Goal: Information Seeking & Learning: Compare options

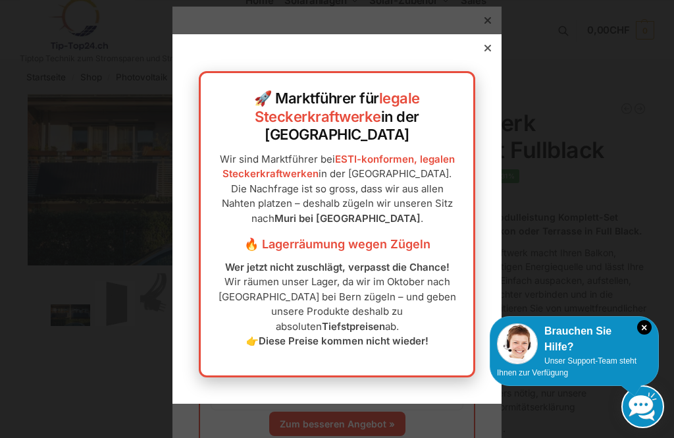
click at [649, 327] on icon "×" at bounding box center [645, 327] width 14 height 14
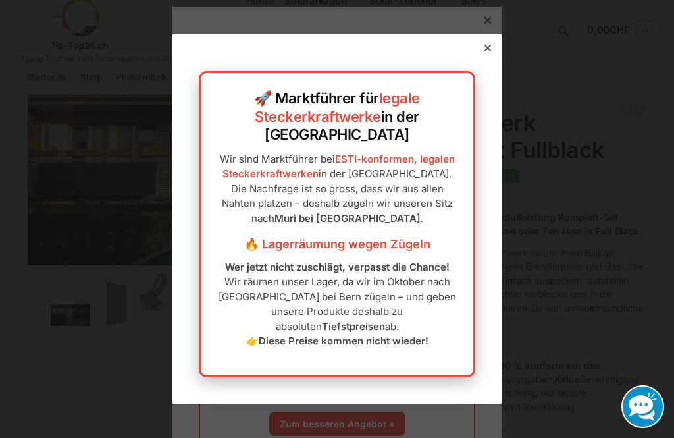
click at [487, 51] on icon at bounding box center [488, 48] width 7 height 7
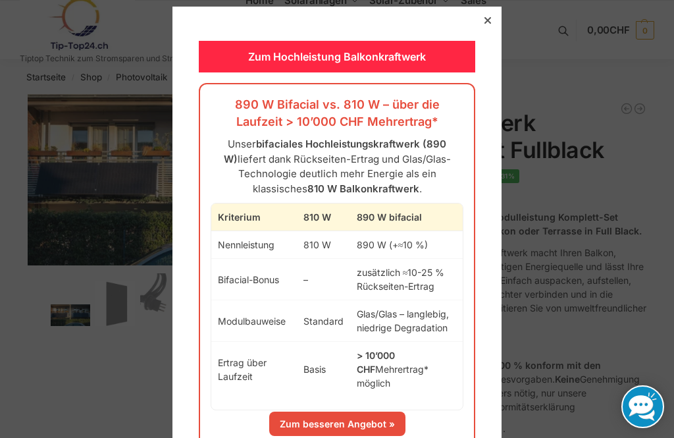
click at [640, 177] on div at bounding box center [337, 219] width 674 height 438
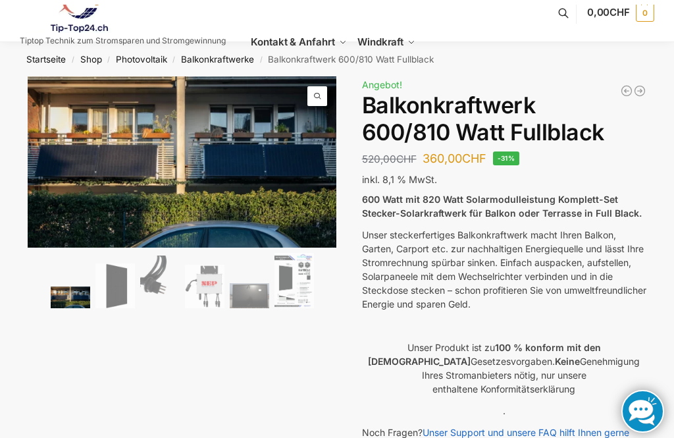
scroll to position [17, 0]
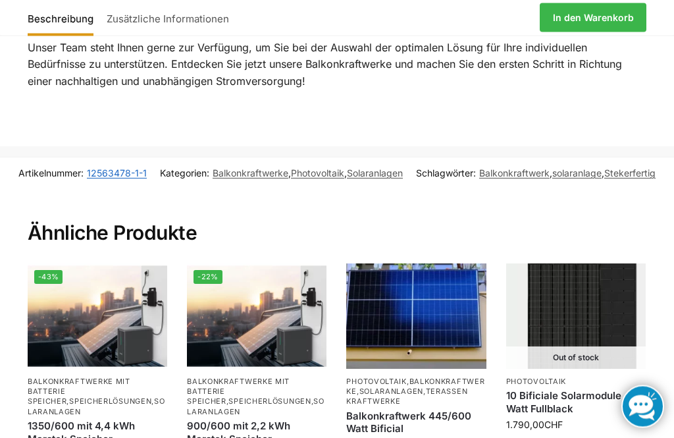
scroll to position [1966, 0]
click at [464, 410] on link "Balkonkraftwerk 445/600 Watt Bificial" at bounding box center [416, 423] width 140 height 26
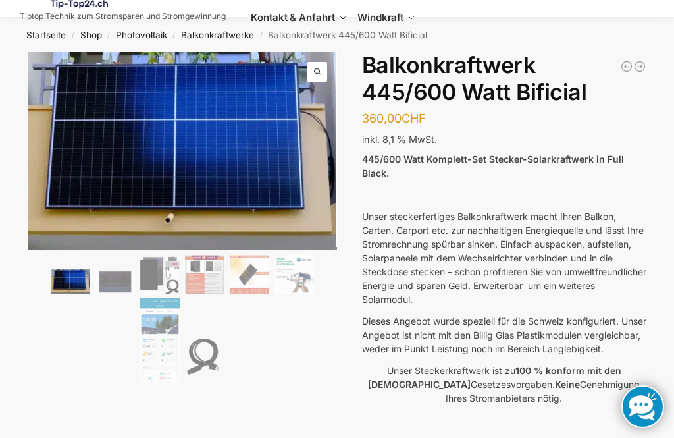
scroll to position [39, 0]
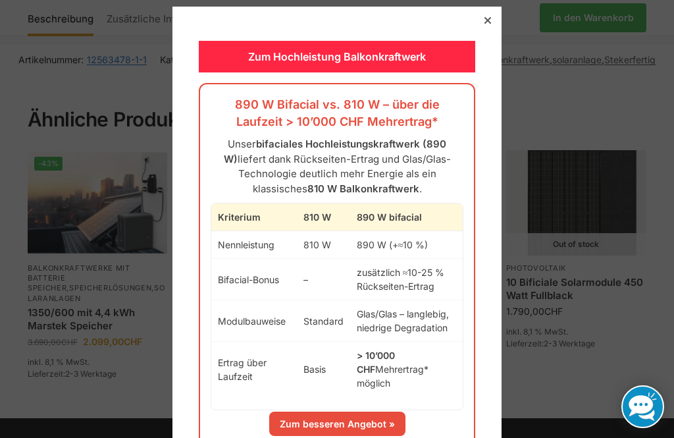
click at [487, 5] on div at bounding box center [337, 219] width 674 height 438
